Goal: Task Accomplishment & Management: Use online tool/utility

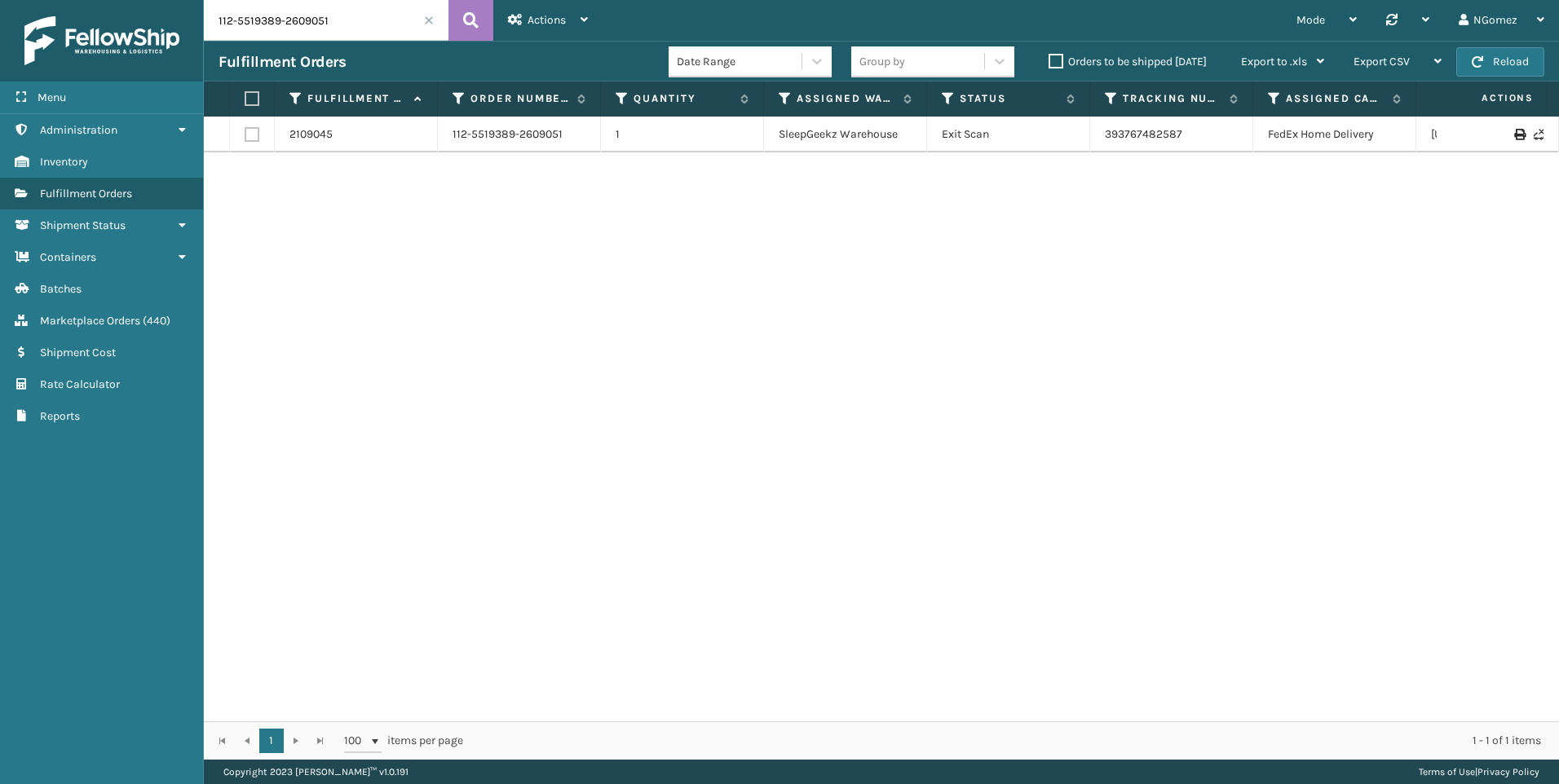
click at [346, 35] on input "112-5519389-2609051" at bounding box center [326, 20] width 245 height 41
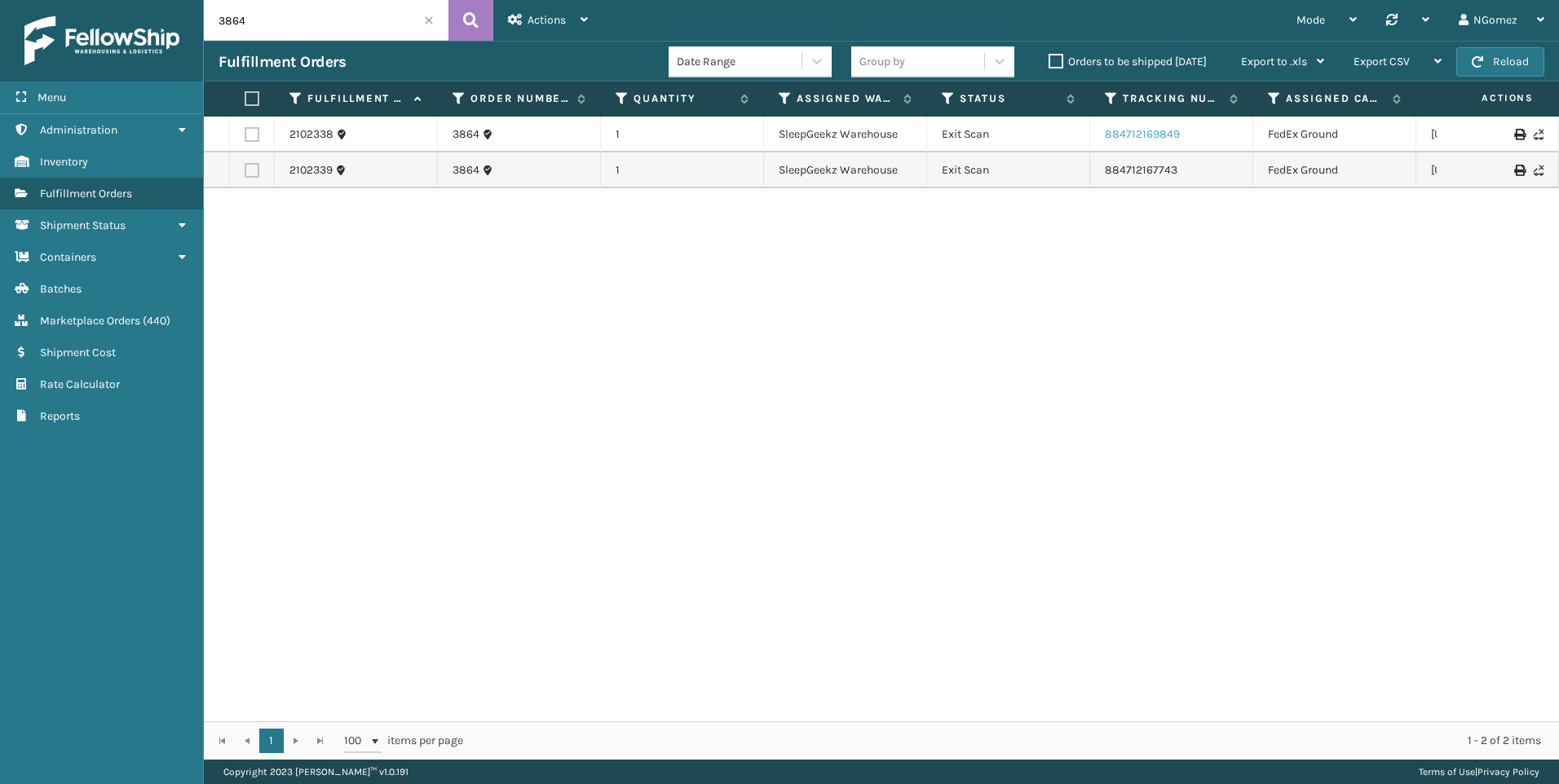
click at [1149, 135] on link "884712169849" at bounding box center [1143, 134] width 75 height 14
click at [1135, 167] on link "884712167743" at bounding box center [1142, 169] width 73 height 14
click at [336, 10] on input "3864" at bounding box center [326, 20] width 245 height 41
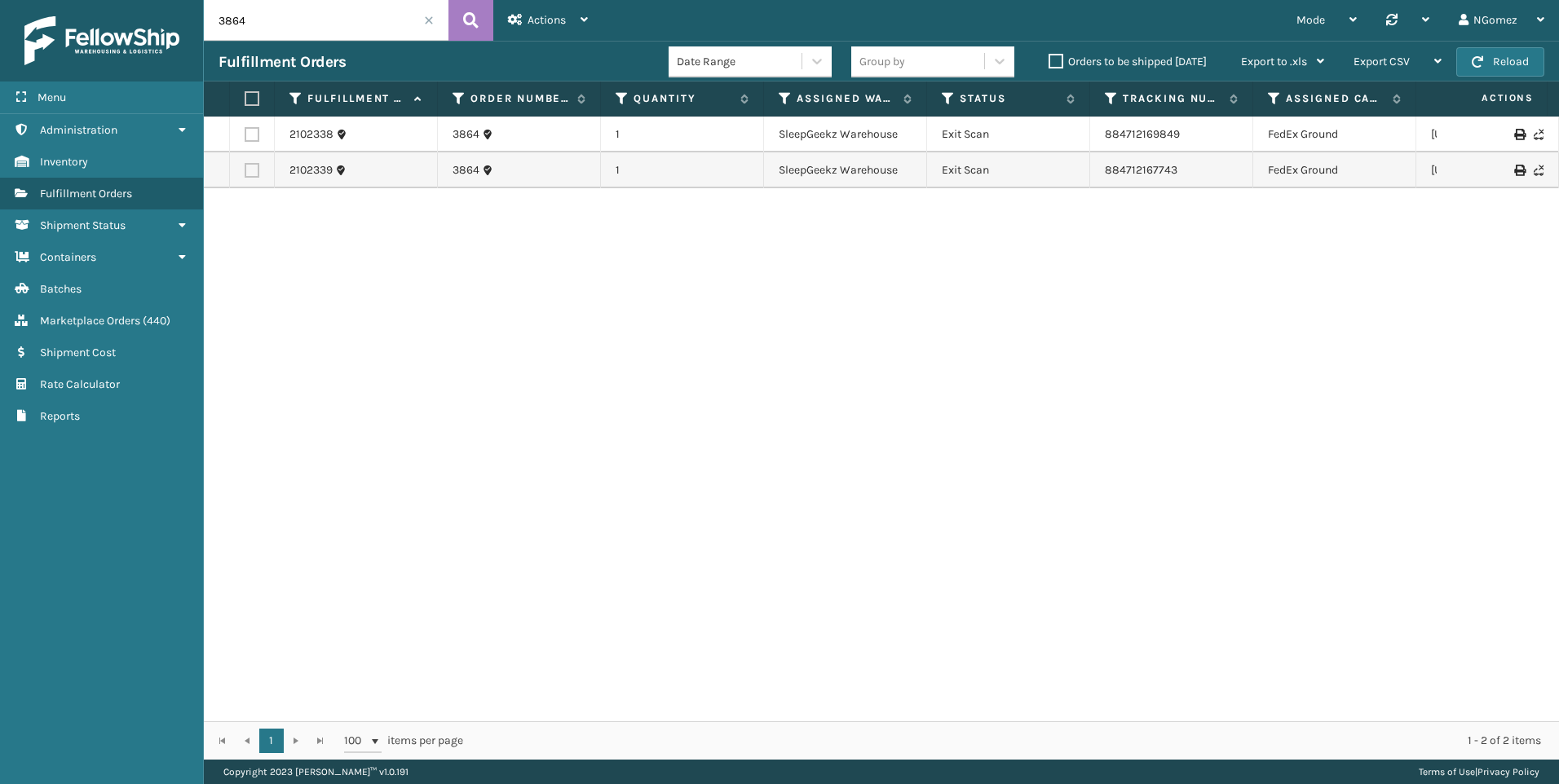
paste input "114-2223817-8144207"
type input "114-2223817-8144207"
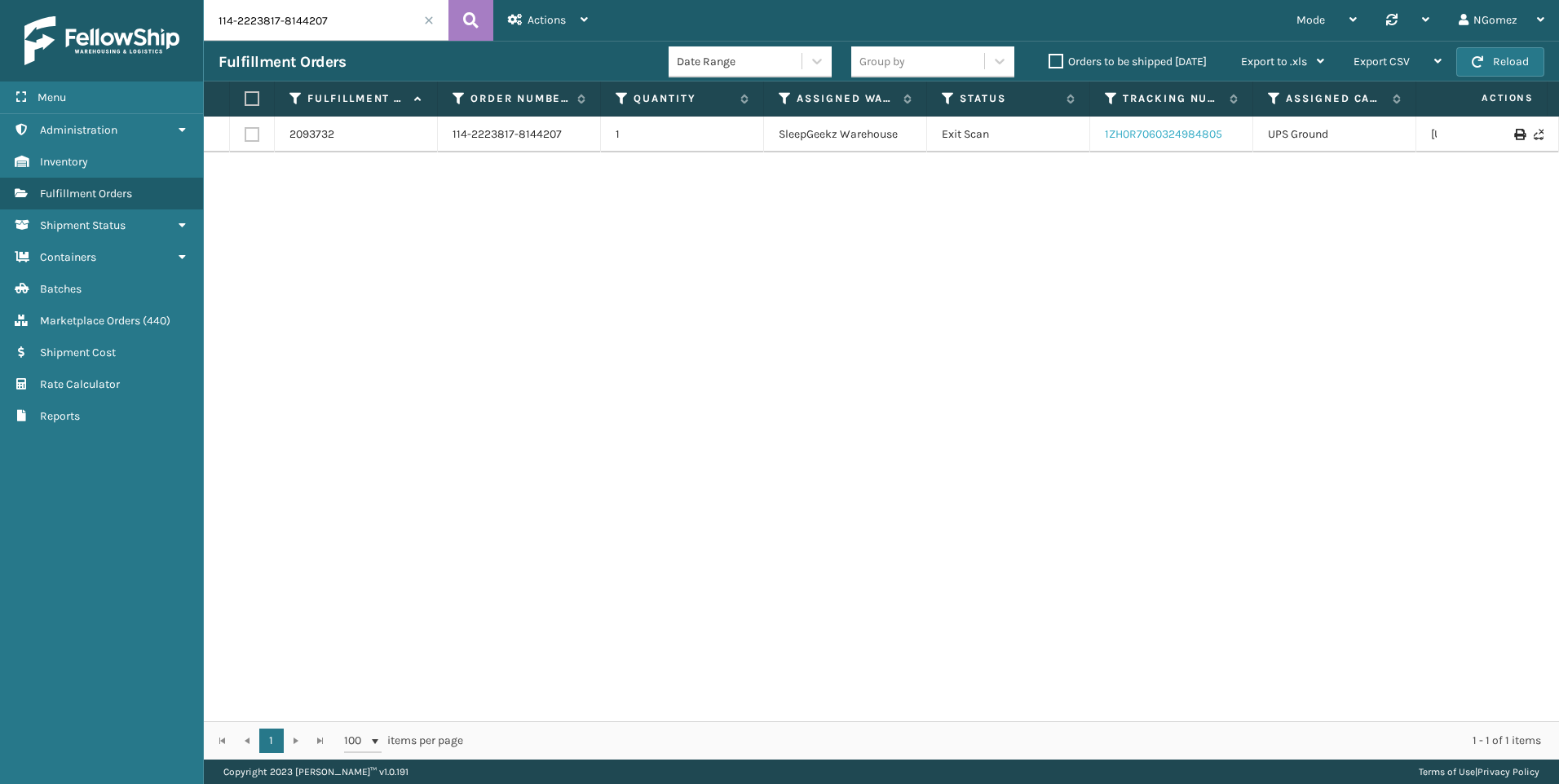
click at [1154, 130] on link "1ZH0R7060324984805" at bounding box center [1164, 134] width 117 height 14
click at [143, 323] on link "Marketplace Orders ( 440 )" at bounding box center [102, 320] width 203 height 32
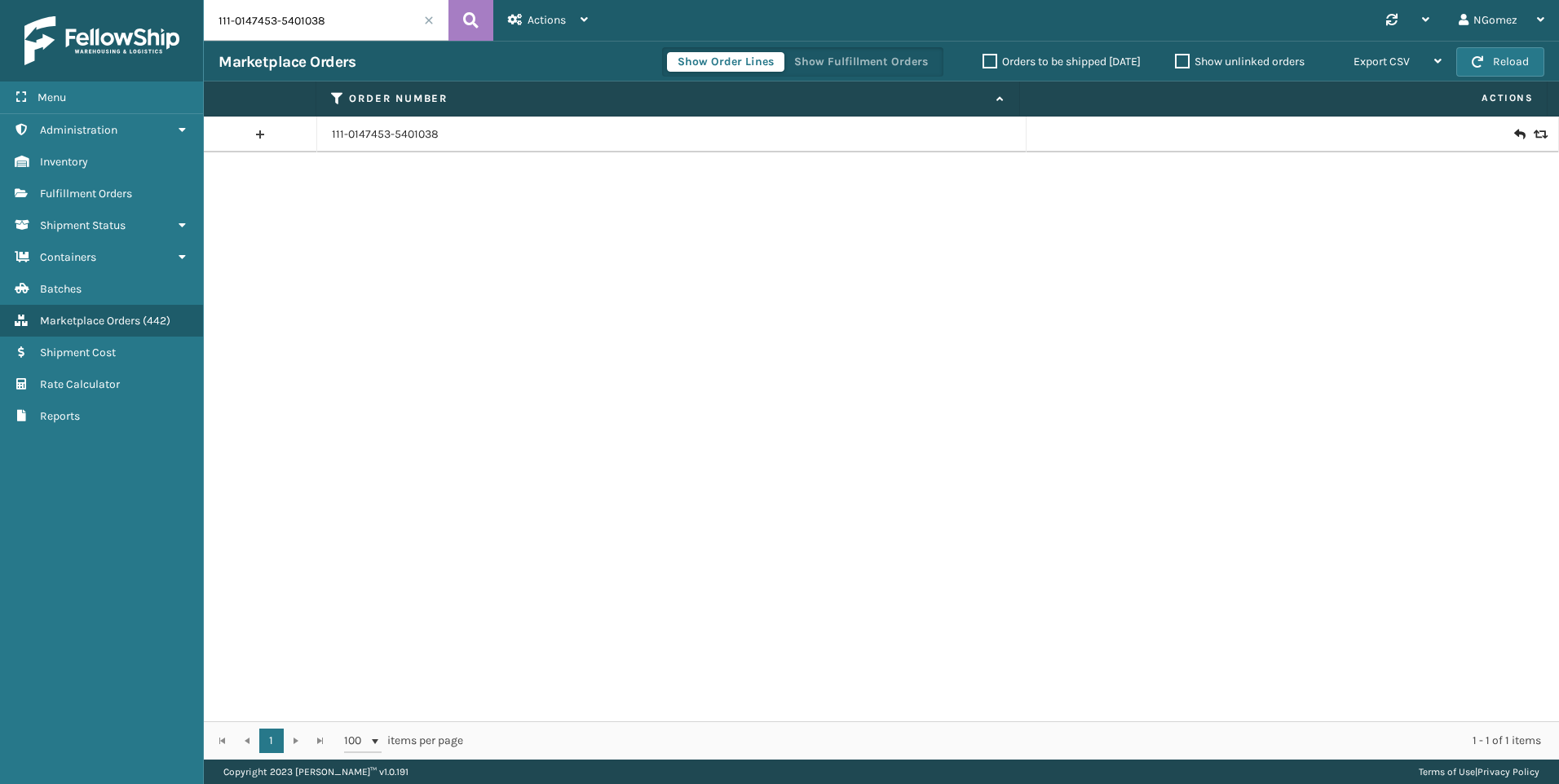
click at [287, 21] on input "111-0147453-5401038" at bounding box center [326, 20] width 245 height 41
paste input "4-2223817-8144207"
type input "114-2223817-8144207"
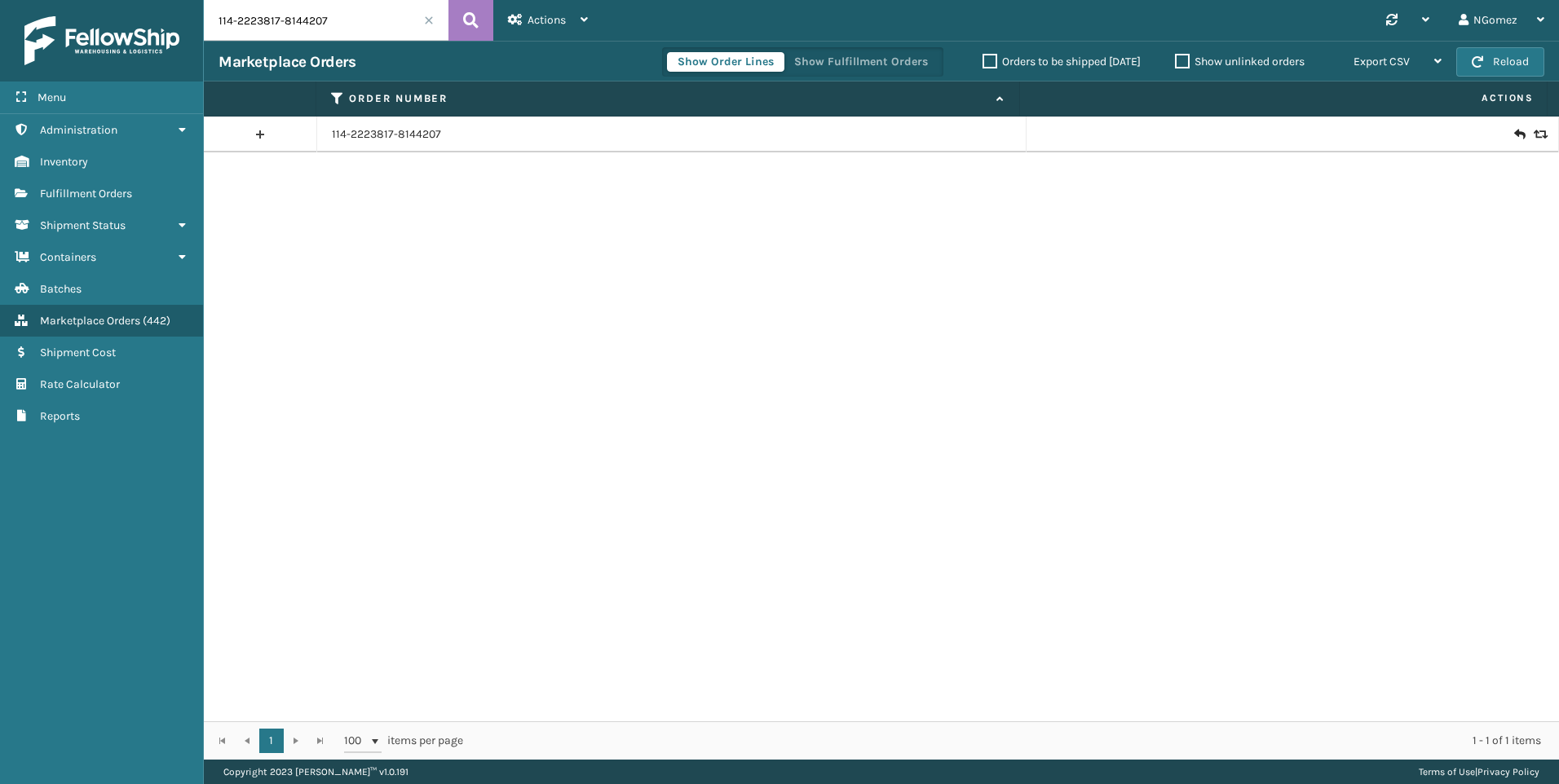
click at [1514, 134] on icon at bounding box center [1519, 135] width 10 height 17
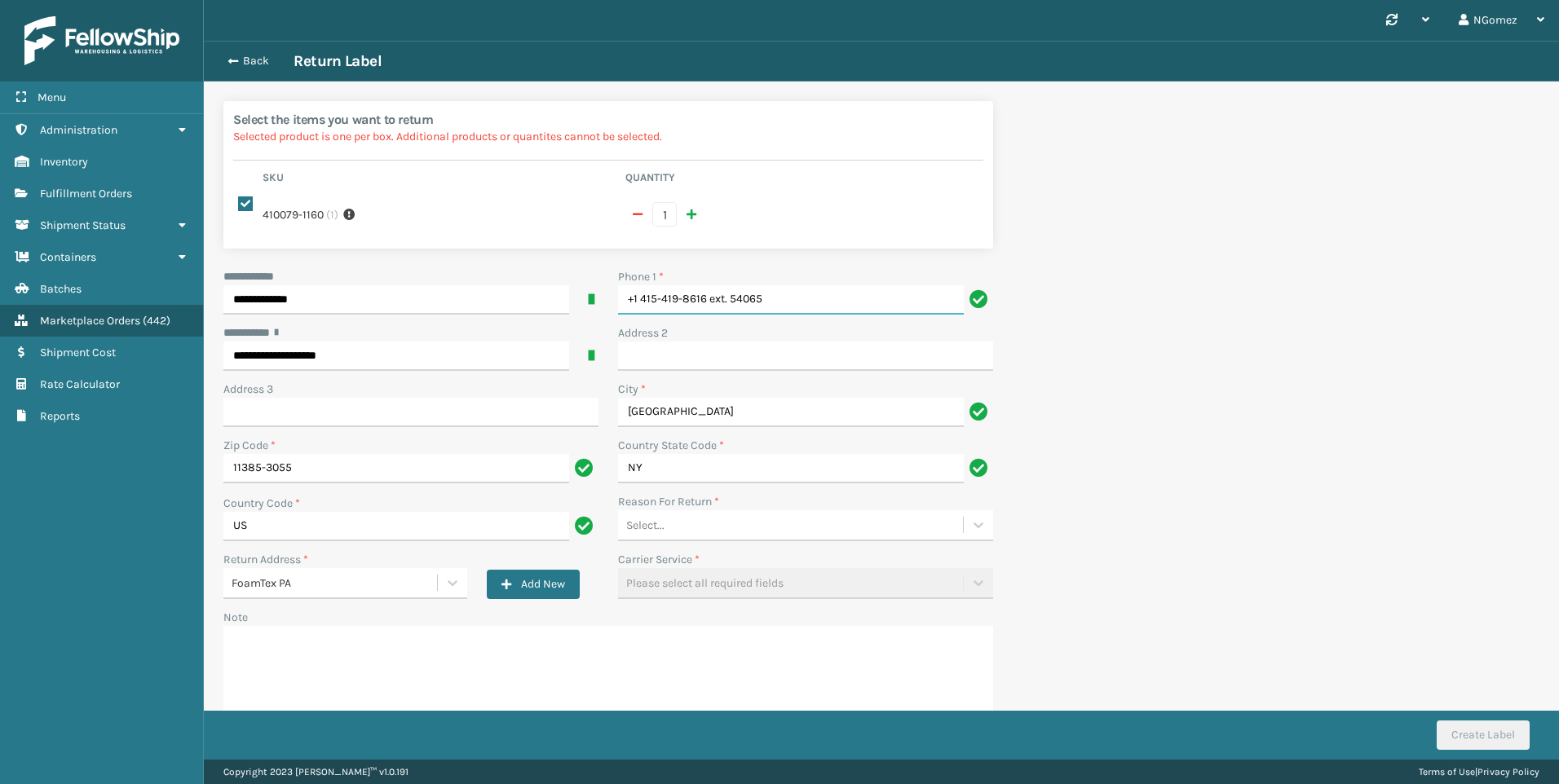
drag, startPoint x: 798, startPoint y: 282, endPoint x: 708, endPoint y: 273, distance: 90.4
click at [708, 285] on input "+1 415-419-8616 ext. 54065" at bounding box center [791, 300] width 346 height 30
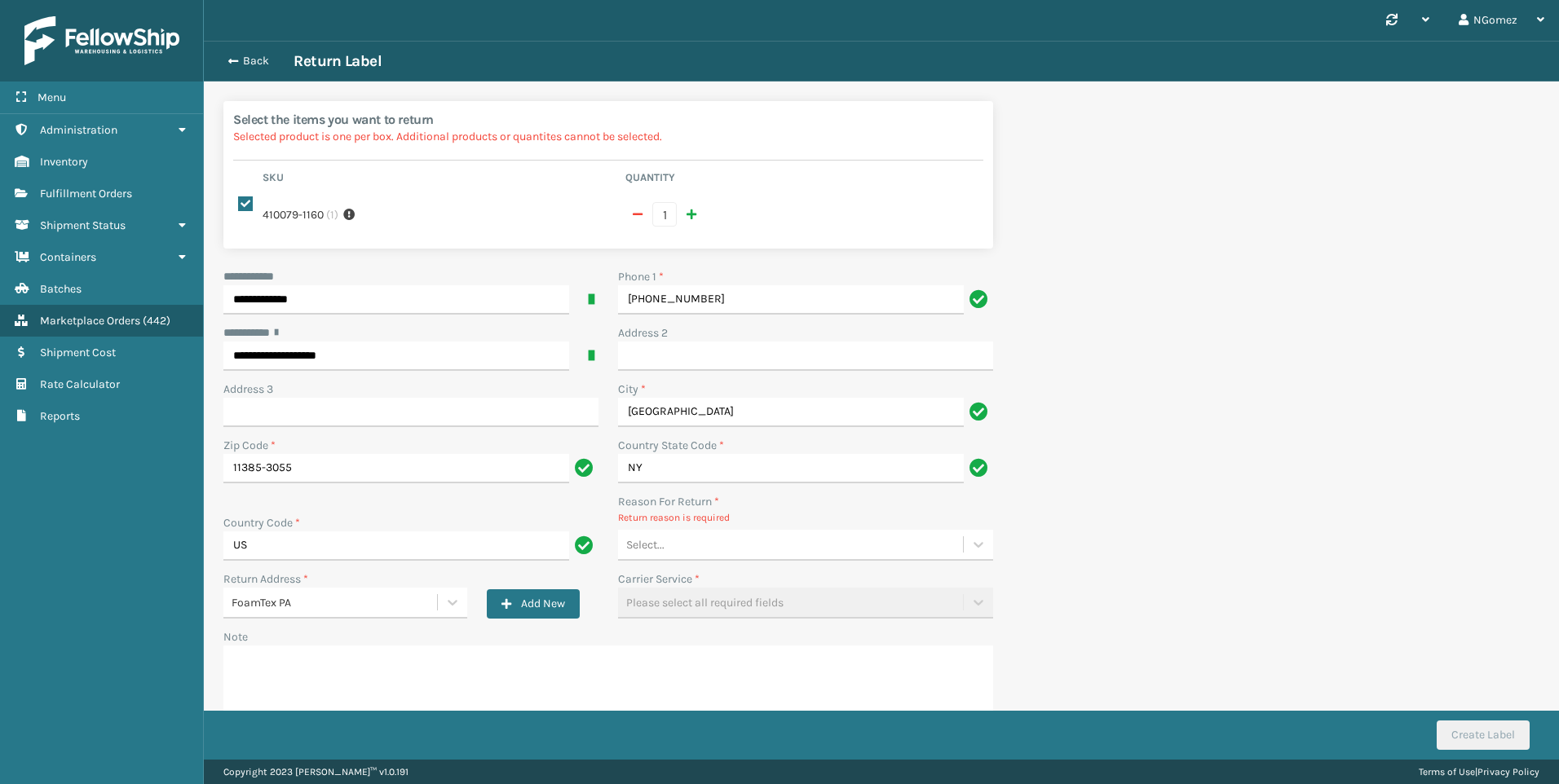
type input "[PHONE_NUMBER]"
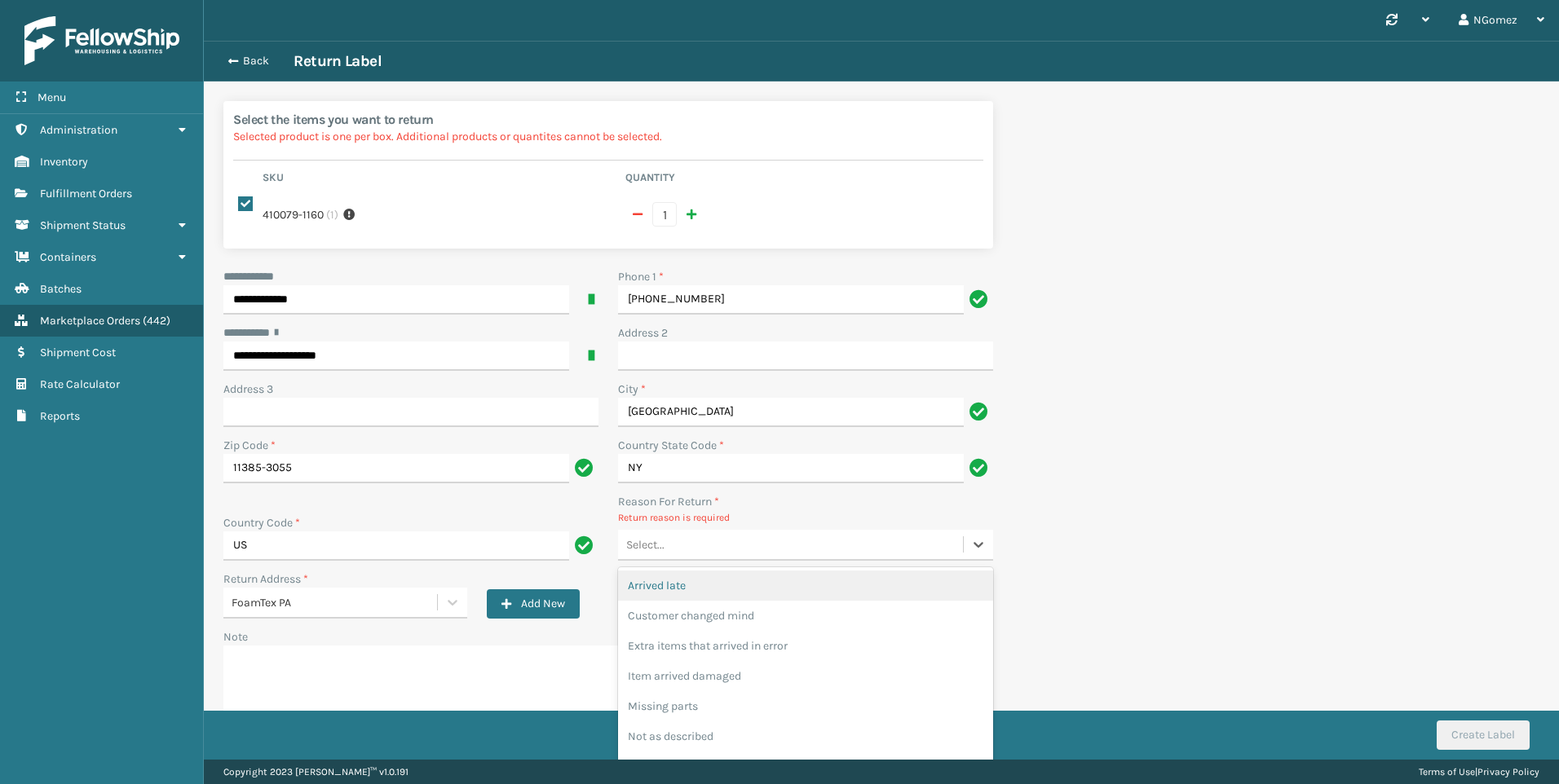
click at [723, 532] on div "Select..." at bounding box center [791, 545] width 345 height 27
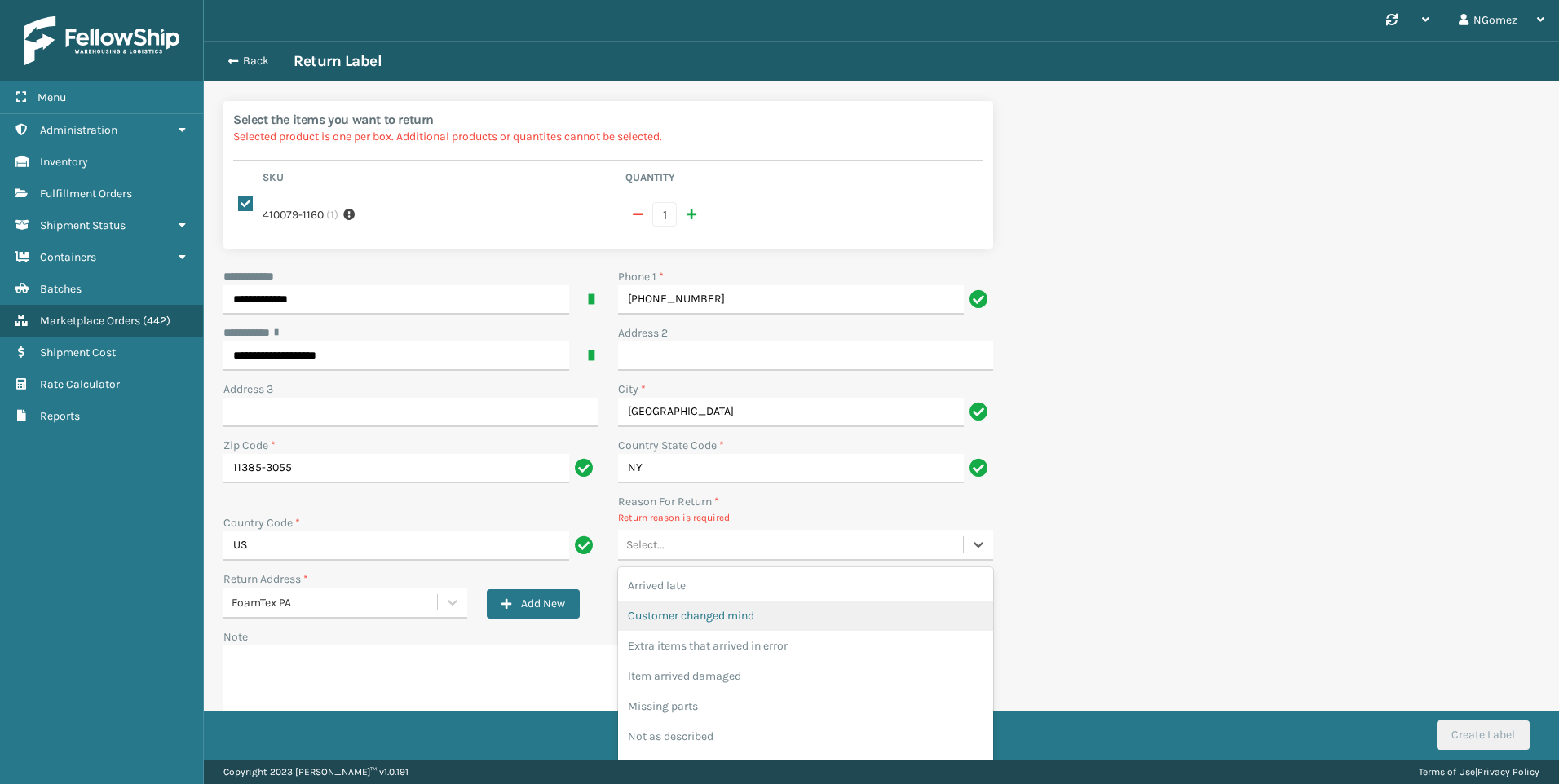
click at [728, 601] on div "Customer changed mind" at bounding box center [806, 615] width 375 height 30
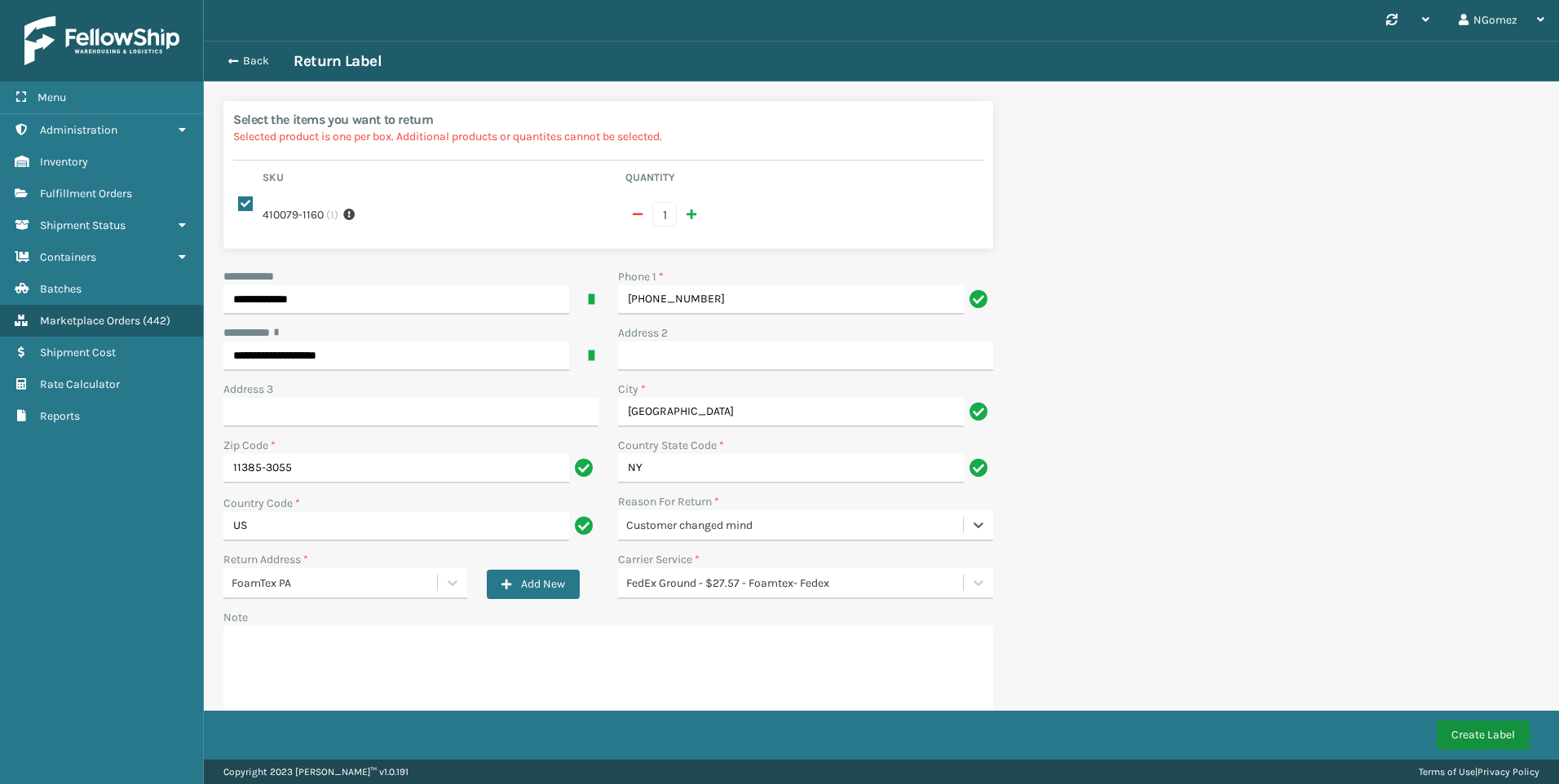
click at [1465, 727] on button "Create Label" at bounding box center [1484, 736] width 93 height 30
click at [775, 574] on div "FedEx Ground - $27.57 - Foamtex- Fedex" at bounding box center [795, 583] width 338 height 17
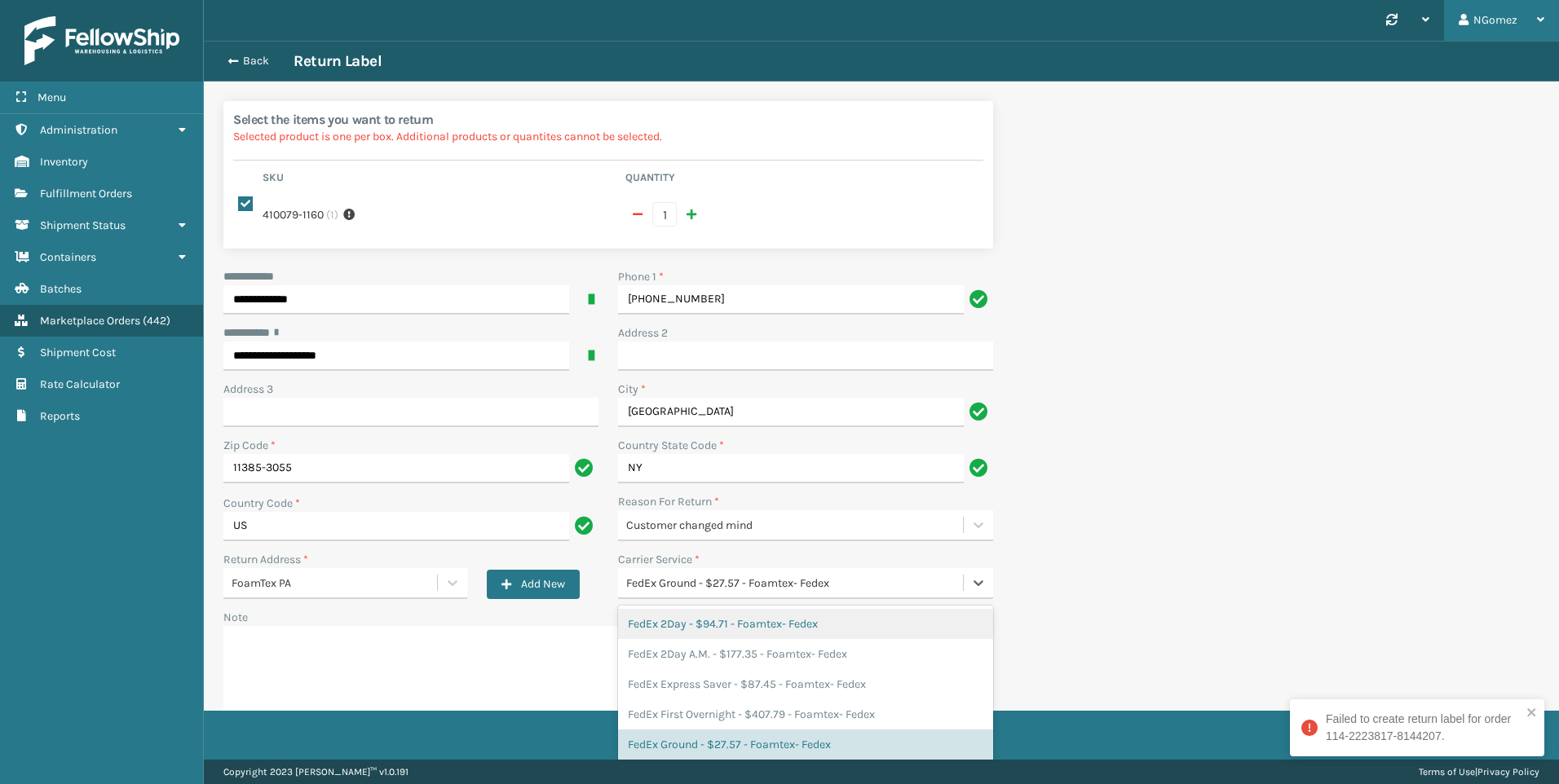
click at [1492, 23] on div "NGomez" at bounding box center [1502, 20] width 86 height 41
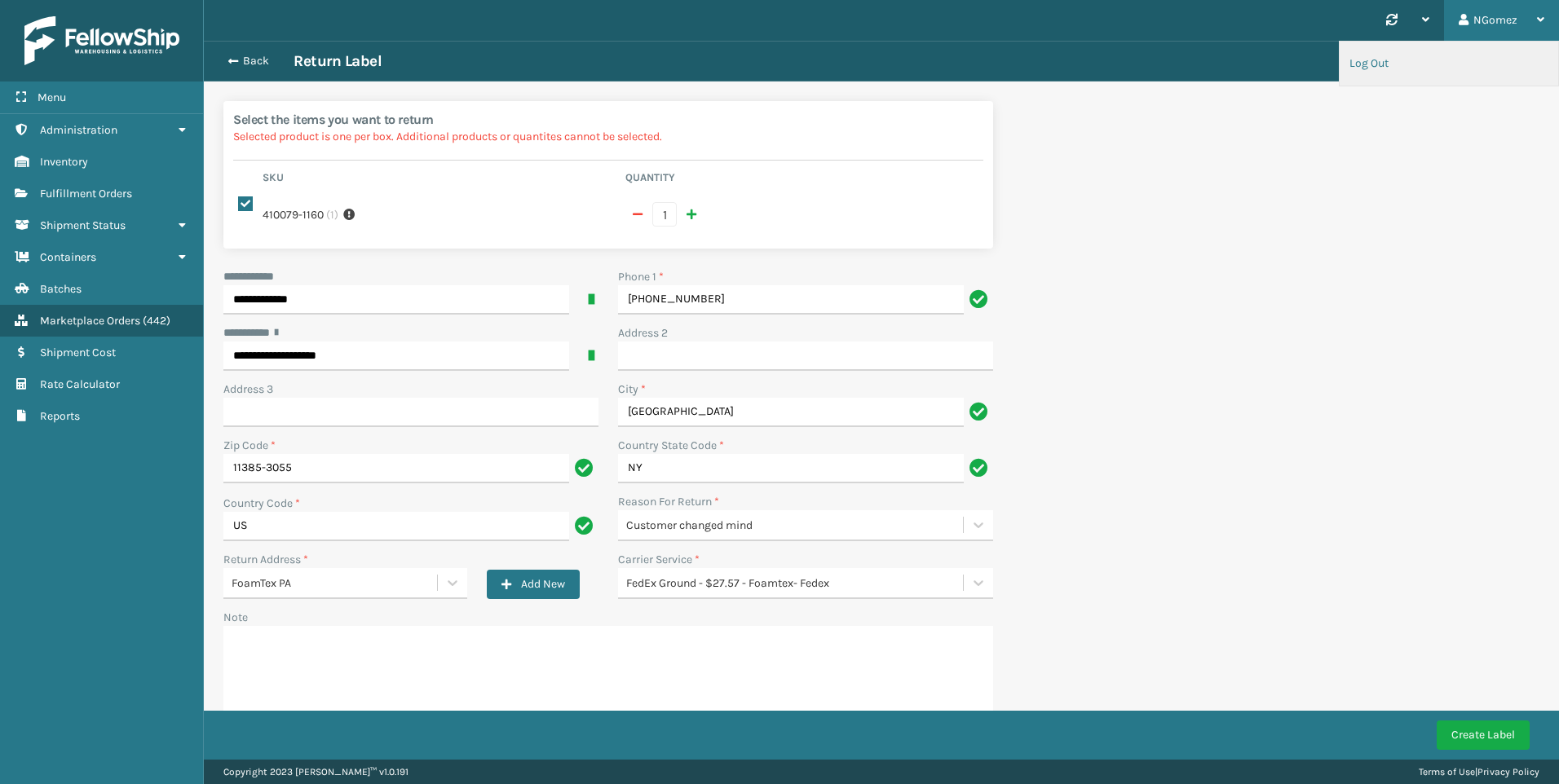
click at [1484, 71] on li "Log Out" at bounding box center [1449, 63] width 219 height 44
